Goal: Navigation & Orientation: Find specific page/section

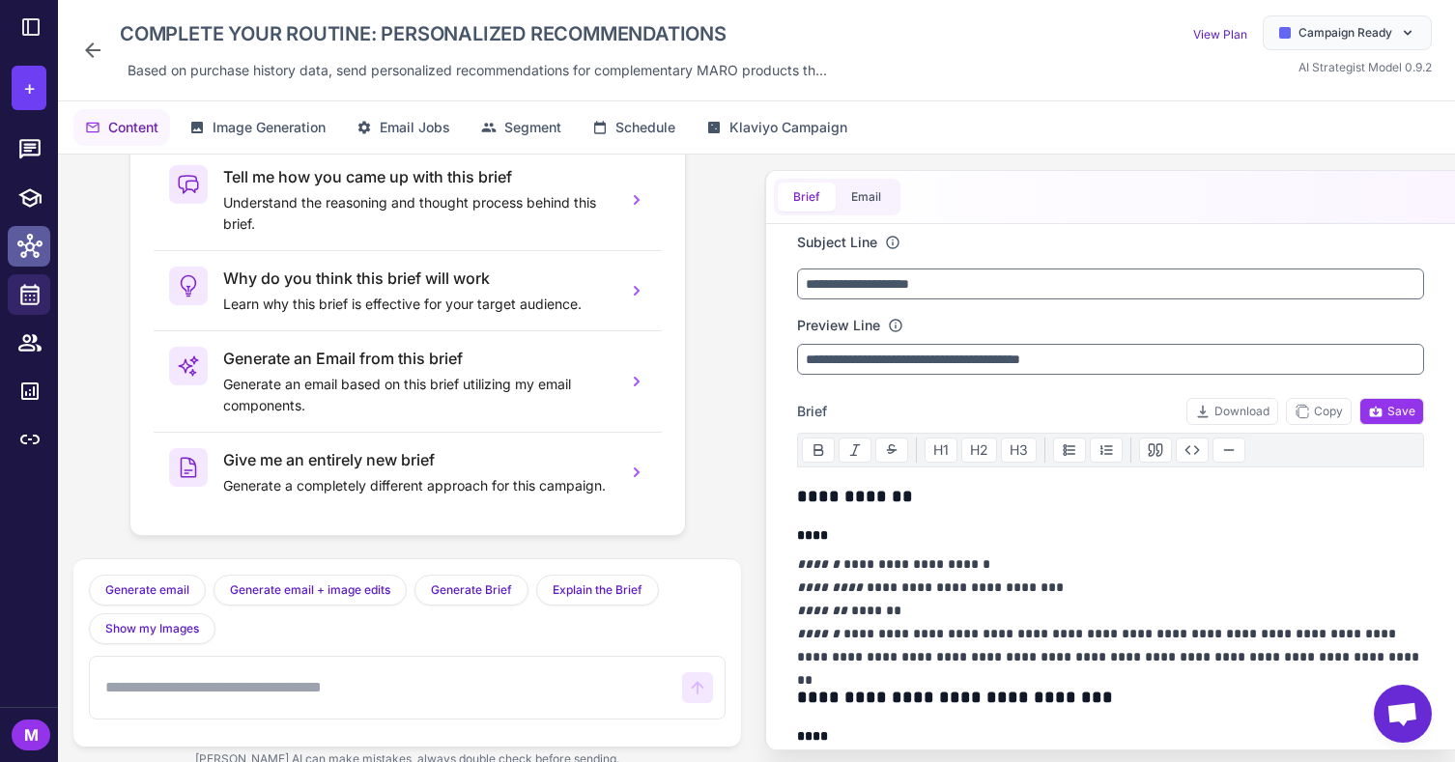
click at [31, 236] on icon at bounding box center [29, 246] width 25 height 24
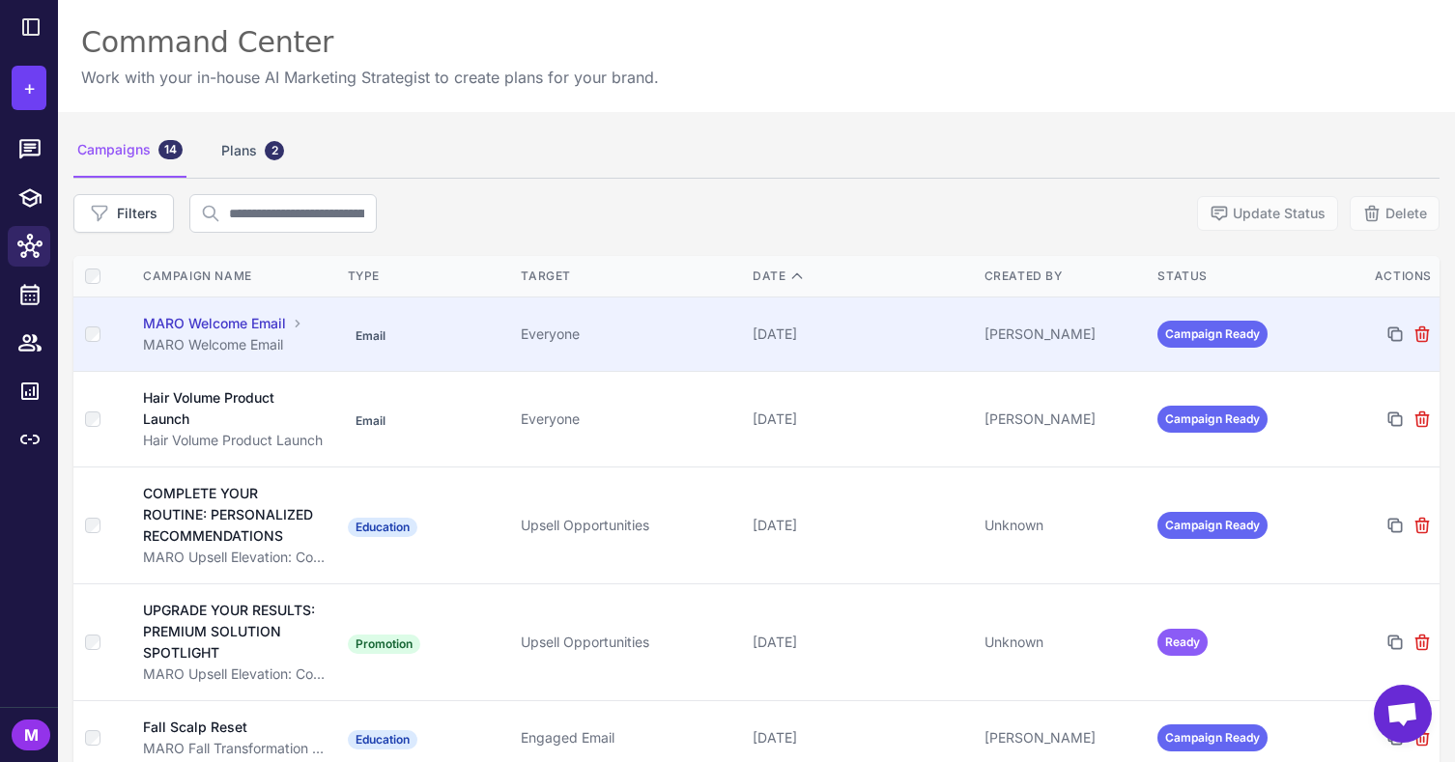
click at [219, 323] on div "MARO Welcome Email" at bounding box center [214, 323] width 143 height 21
